Goal: Navigation & Orientation: Find specific page/section

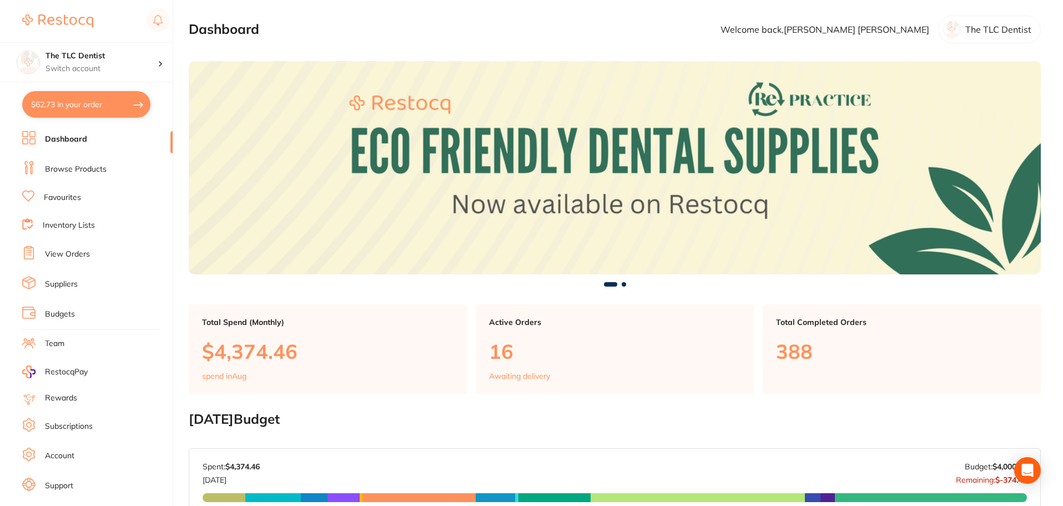
click at [119, 104] on button "$62.73 in your order" at bounding box center [86, 104] width 128 height 27
checkbox input "true"
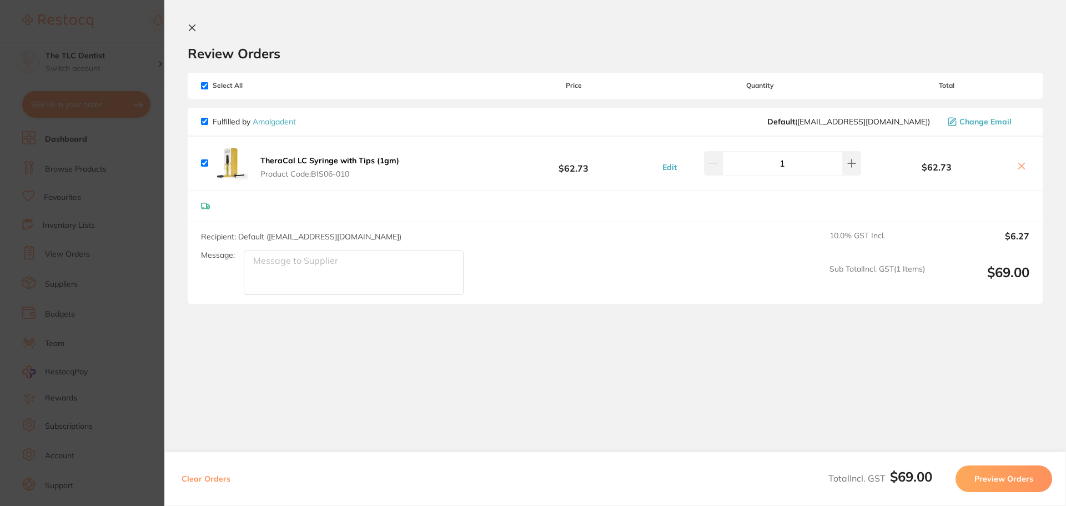
click at [49, 231] on section "Update RRP Set your pre negotiated price for this item. Item Agreed RRP (excl. …" at bounding box center [533, 253] width 1066 height 506
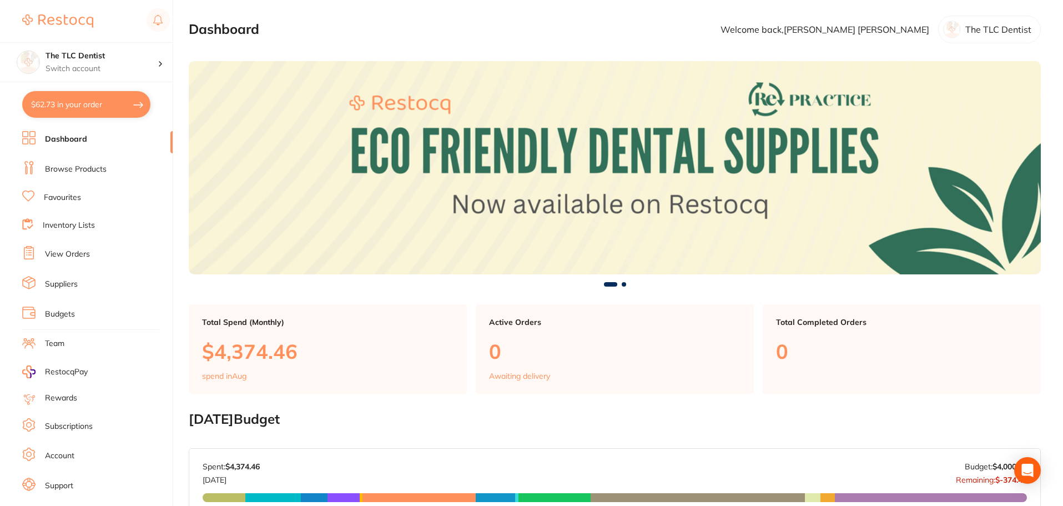
click at [86, 162] on li "Browse Products" at bounding box center [97, 169] width 150 height 17
